Goal: Transaction & Acquisition: Purchase product/service

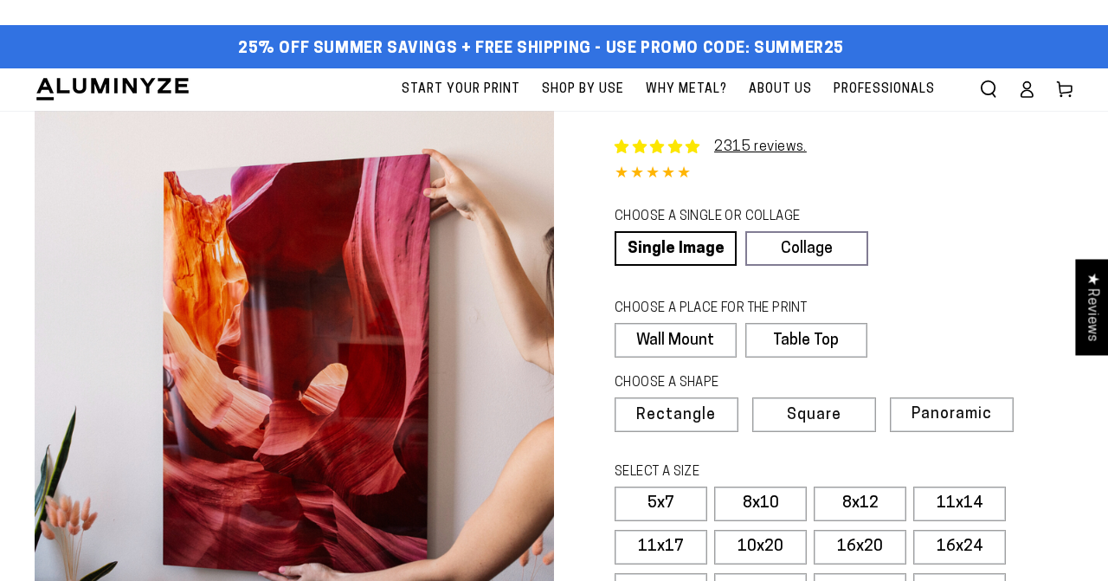
select select "**********"
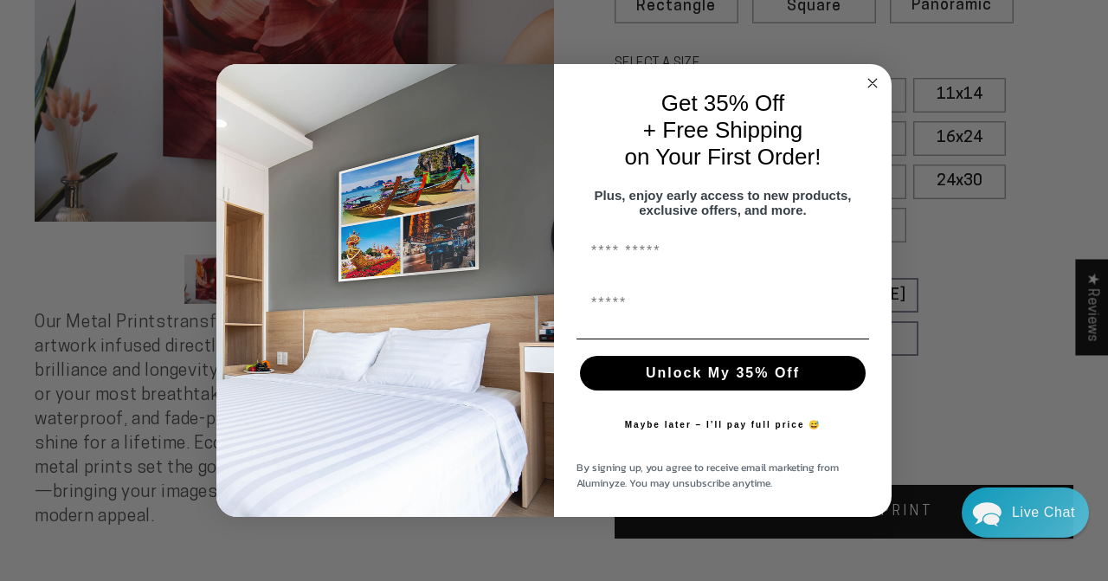
scroll to position [408, 0]
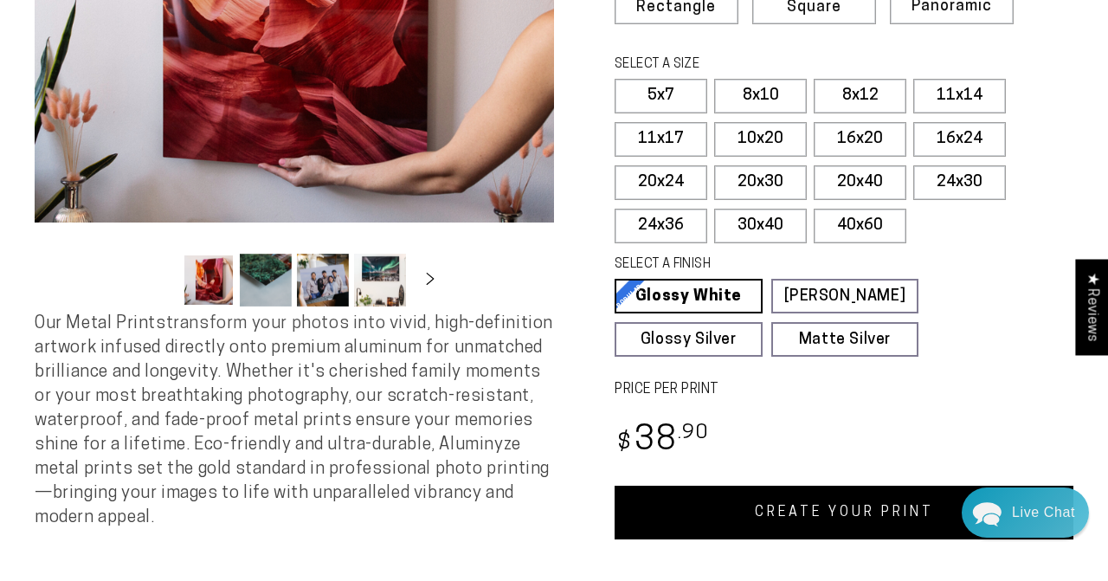
click at [994, 281] on div "Close dialog Get 35% Off + Free Shipping on Your First Order! Plus, enjoy early…" at bounding box center [554, 290] width 1108 height 581
click at [676, 222] on label "24x36" at bounding box center [661, 226] width 93 height 35
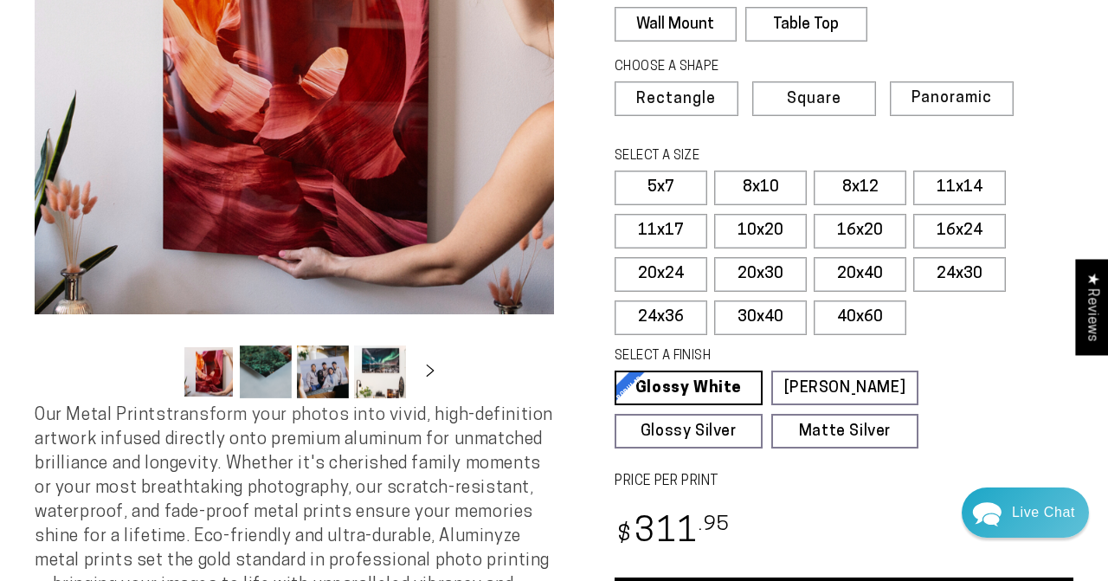
scroll to position [328, 0]
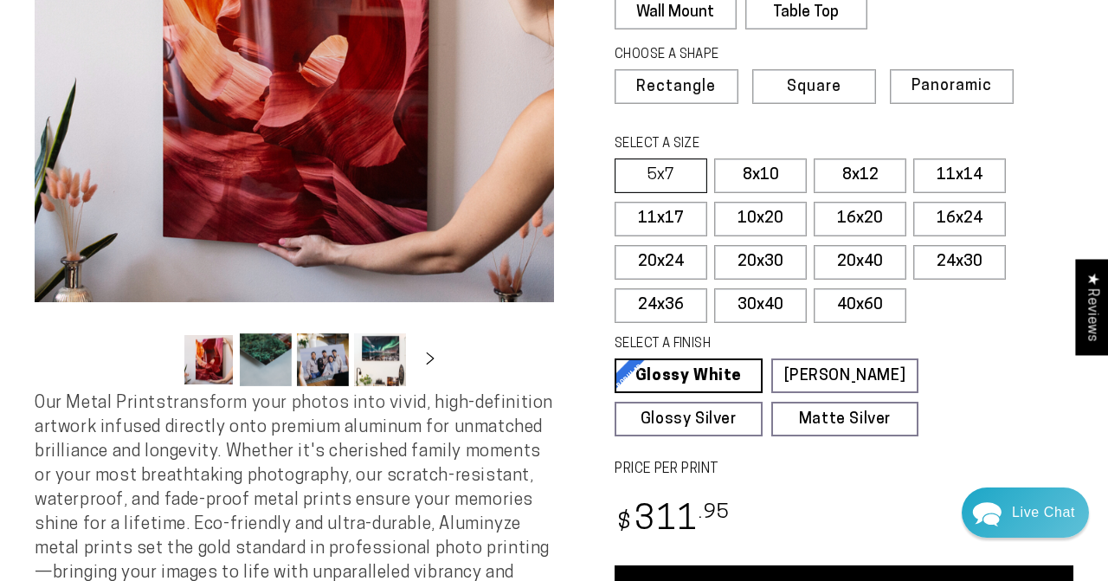
click at [677, 175] on label "5x7" at bounding box center [661, 175] width 93 height 35
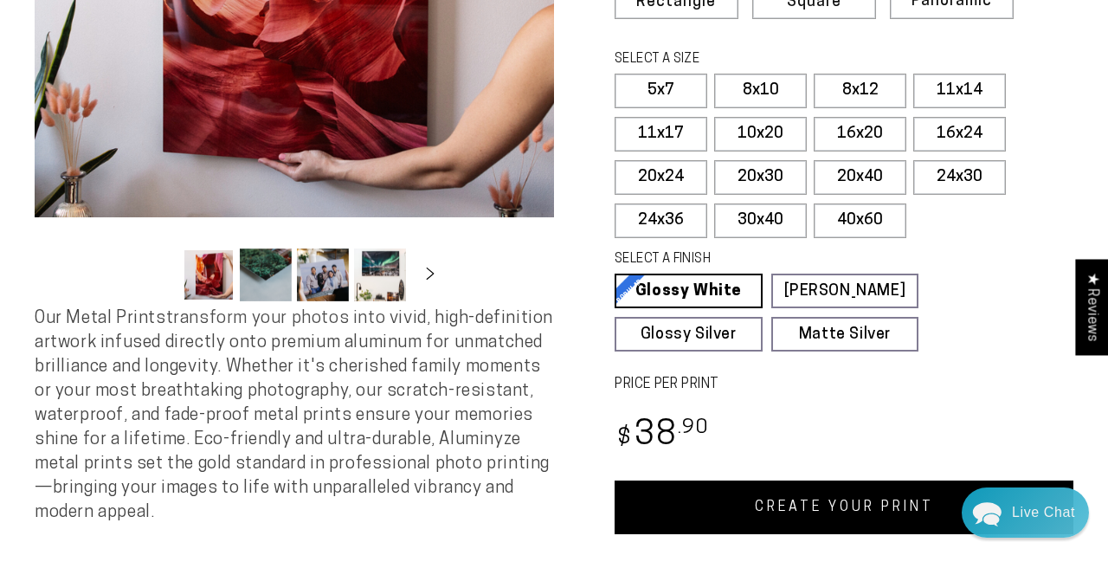
scroll to position [414, 0]
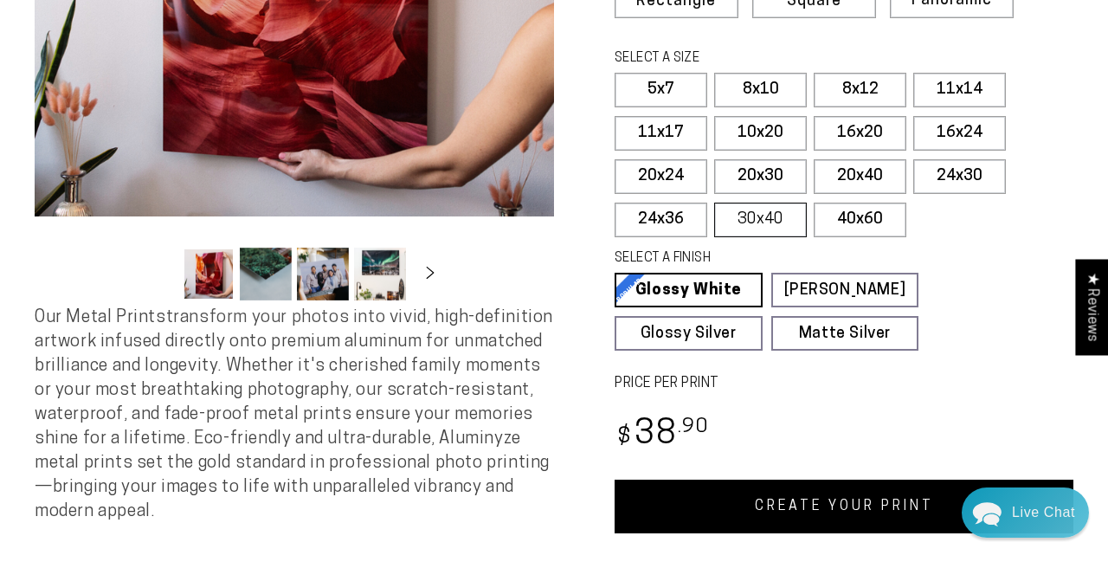
click at [761, 214] on label "30x40" at bounding box center [760, 220] width 93 height 35
click at [682, 212] on label "24x36" at bounding box center [661, 220] width 93 height 35
click at [761, 171] on label "20x30" at bounding box center [760, 176] width 93 height 35
click at [856, 129] on label "16x20" at bounding box center [860, 133] width 93 height 35
click at [758, 214] on label "30x40" at bounding box center [760, 220] width 93 height 35
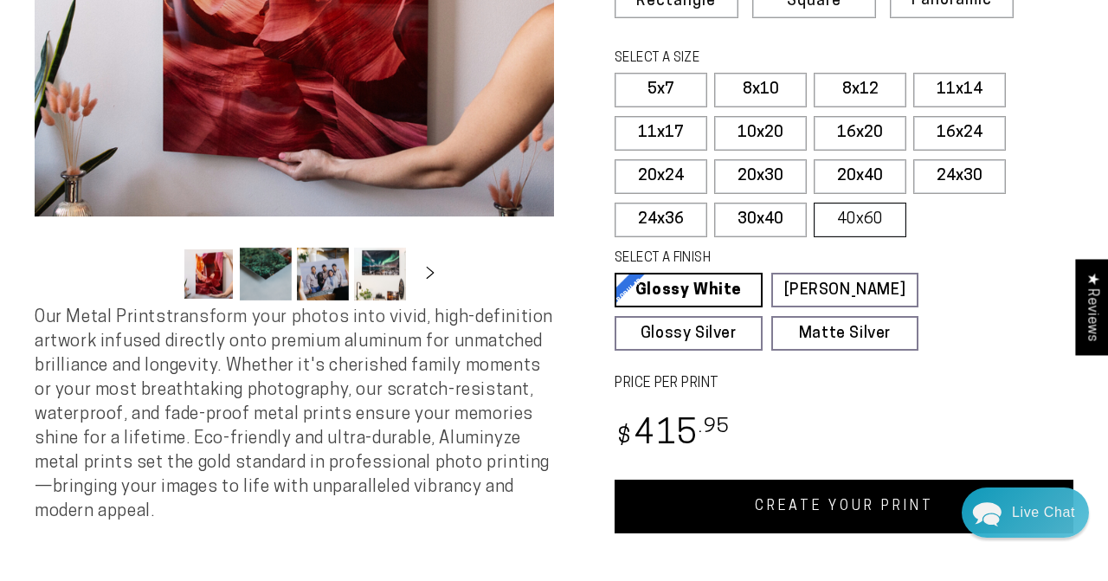
click at [855, 212] on label "40x60" at bounding box center [860, 220] width 93 height 35
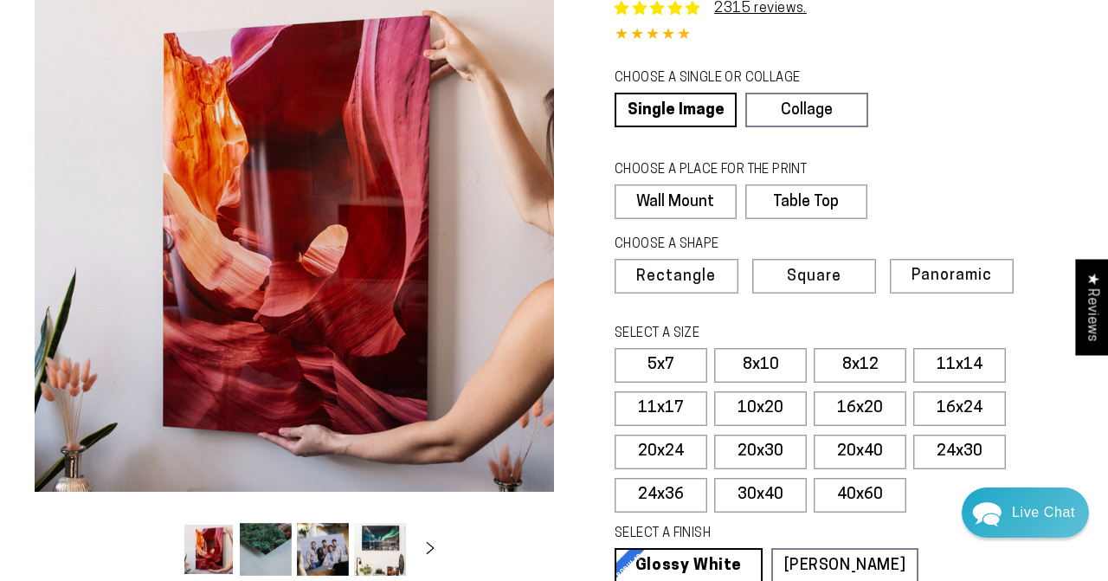
scroll to position [138, 0]
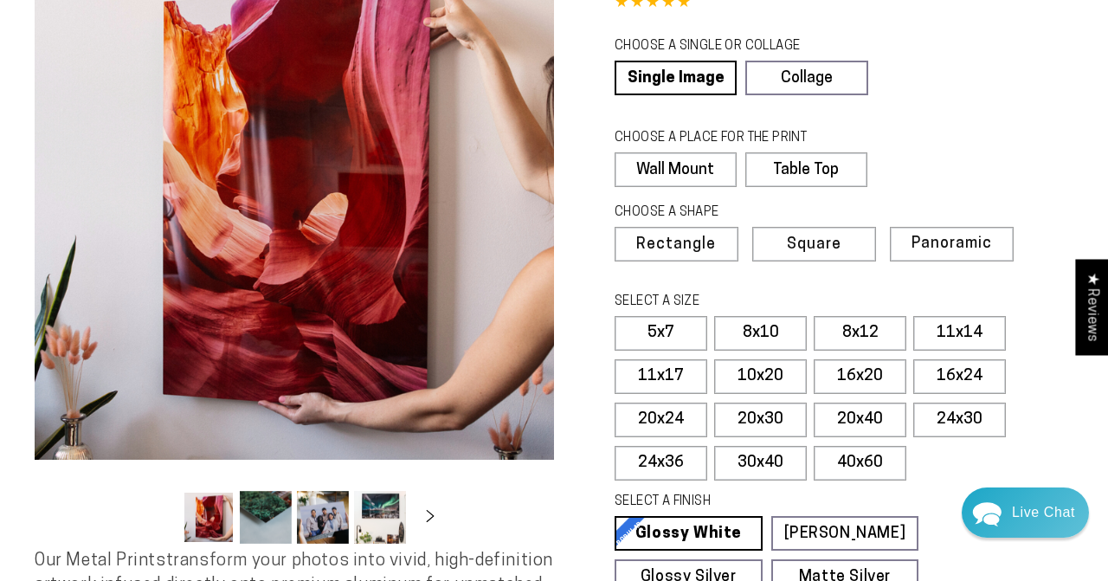
scroll to position [170, 0]
click at [775, 459] on label "30x40" at bounding box center [760, 464] width 93 height 35
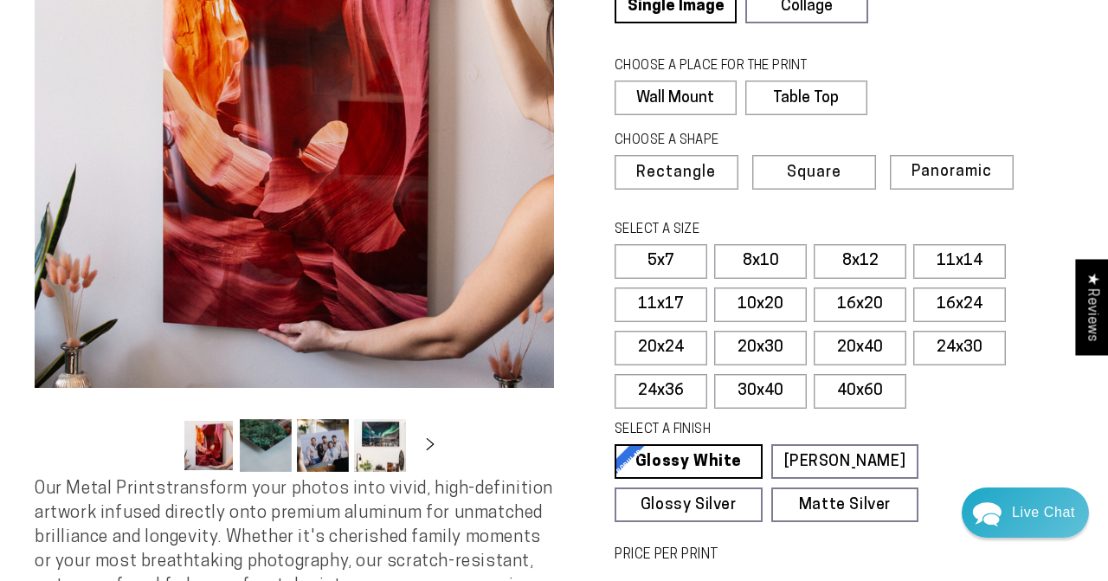
scroll to position [241, 0]
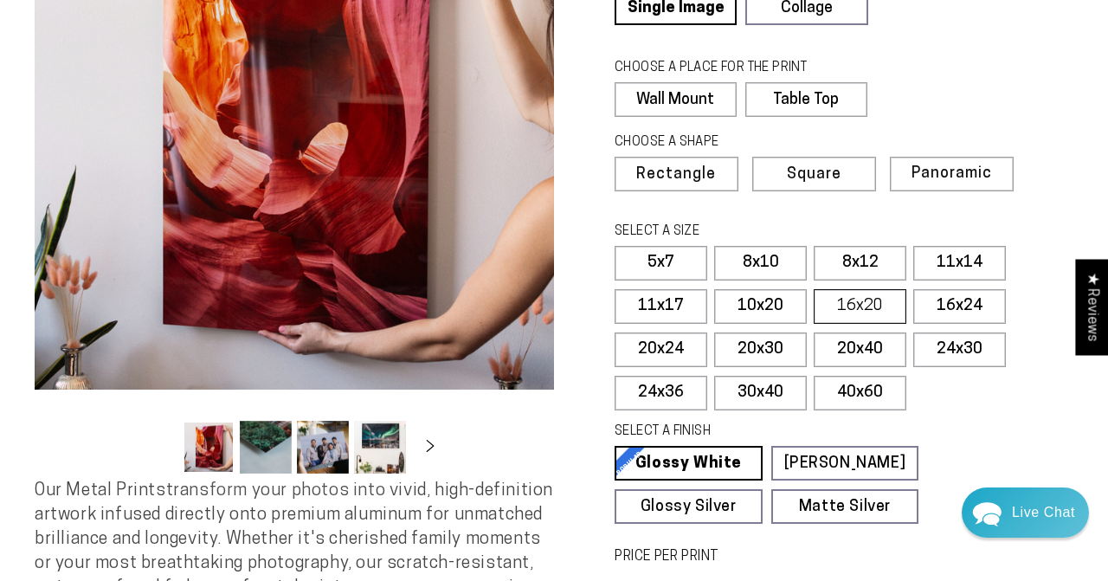
click at [860, 302] on label "16x20" at bounding box center [860, 306] width 93 height 35
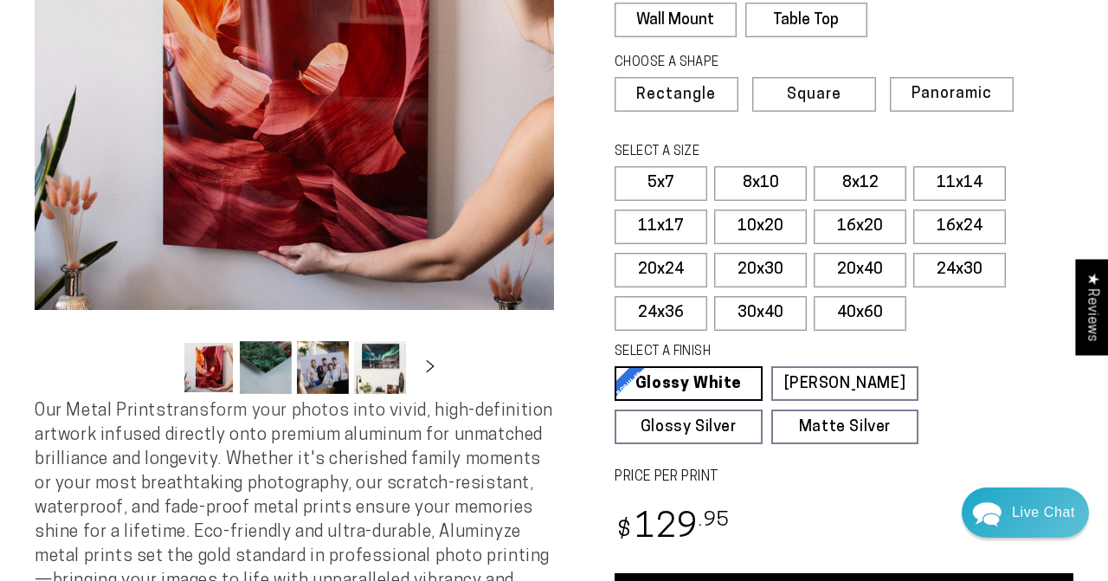
scroll to position [319, 0]
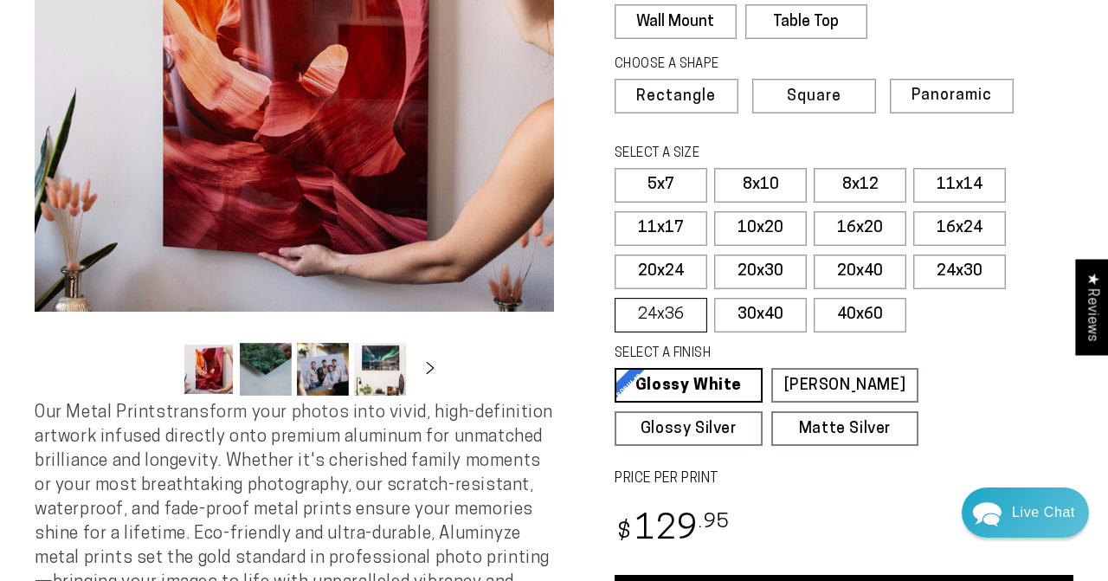
click at [669, 310] on label "24x36" at bounding box center [661, 315] width 93 height 35
